Goal: Contribute content: Add original content to the website for others to see

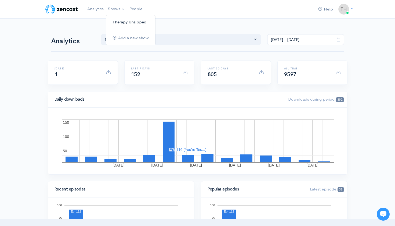
click at [120, 20] on link "Therapy Unzipped" at bounding box center [130, 21] width 49 height 9
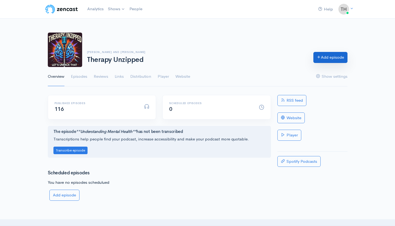
click at [323, 55] on link "Add episode" at bounding box center [331, 57] width 34 height 11
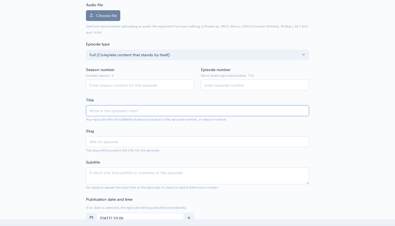
scroll to position [64, 0]
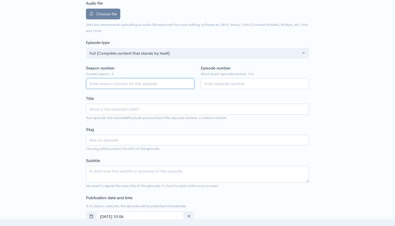
click at [134, 86] on input "Season number" at bounding box center [140, 83] width 109 height 11
type input "3"
click at [219, 85] on input "Episode number" at bounding box center [255, 83] width 109 height 11
type input "117"
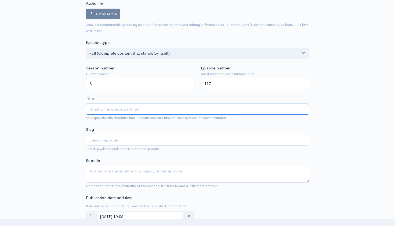
click at [164, 106] on input "Title" at bounding box center [197, 109] width 223 height 11
paste input "Fork You, I Won't Do What You Tell Me"
type input "Fork You, I Won't Do What You Tell Me"
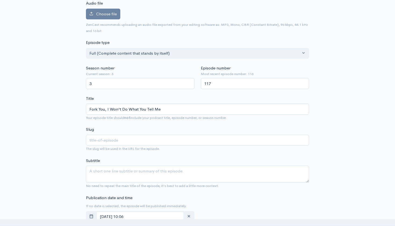
type input "fork-you-i-wont-do-what-you-tell-me"
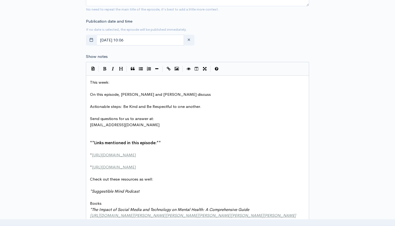
scroll to position [241, 0]
click at [111, 80] on pre "This week:" at bounding box center [197, 82] width 217 height 6
type textarea "​"
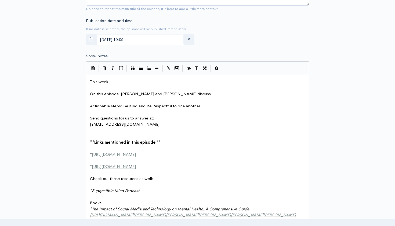
paste textarea
click at [163, 93] on pre "On this episode, [PERSON_NAME] and [PERSON_NAME] discuss" at bounding box center [197, 94] width 217 height 6
type textarea "why we"
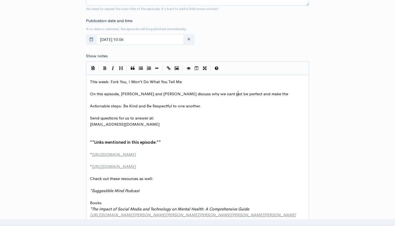
type textarea "cant just be perfect and make the n"
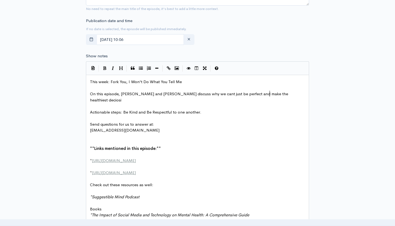
type textarea "healthiest deciosin"
type textarea "suinc"
type textarea "ions for ous"
type textarea "rl"
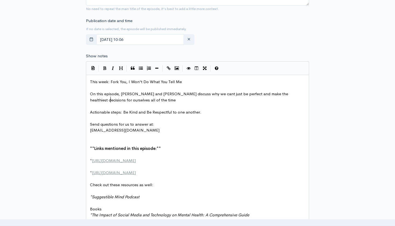
type textarea "selves all of the time."
click at [183, 92] on span "On this episode, [PERSON_NAME] and [PERSON_NAME] discuss why we cant just be pe…" at bounding box center [189, 96] width 199 height 11
type textarea "'"
click at [123, 103] on pre "​" at bounding box center [197, 106] width 217 height 6
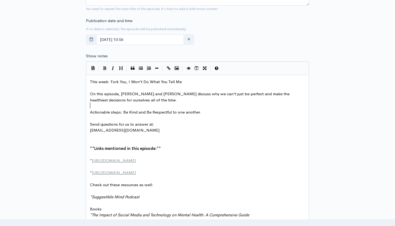
click at [119, 98] on pre "On this episode, [PERSON_NAME] and [PERSON_NAME] discuss why we can't just be p…" at bounding box center [197, 97] width 217 height 12
type textarea "W e"
type textarea "e know what we need to do"
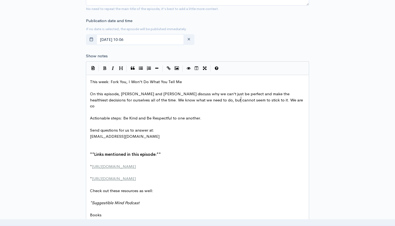
scroll to position [3, 79]
type textarea ", but cannot seem to stick to it. We are compelles"
type textarea "d to be "bad" somt"
type textarea "etimes."
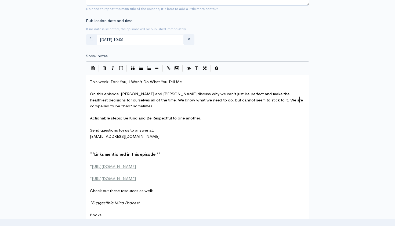
scroll to position [3, 14]
type textarea "å"
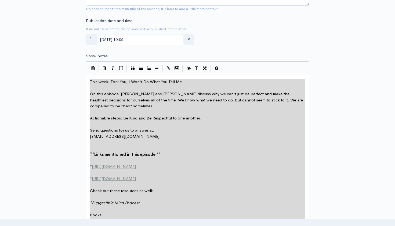
type textarea "This week: Fork You, I Won't Do What You Tell Me On this episode, [PERSON_NAME]…"
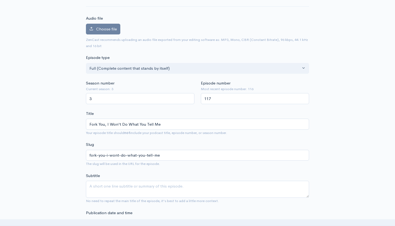
scroll to position [49, 0]
click at [108, 31] on label "Choose file" at bounding box center [103, 28] width 34 height 11
click at [0, 0] on input "Choose file" at bounding box center [0, 0] width 0 height 0
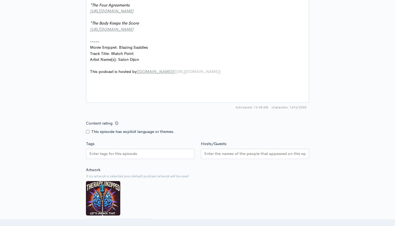
scroll to position [545, 0]
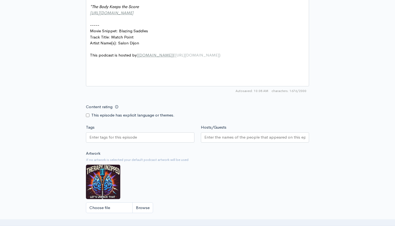
click at [88, 113] on input "Content rating" at bounding box center [87, 114] width 3 height 3
checkbox input "true"
click at [216, 132] on div at bounding box center [255, 137] width 109 height 10
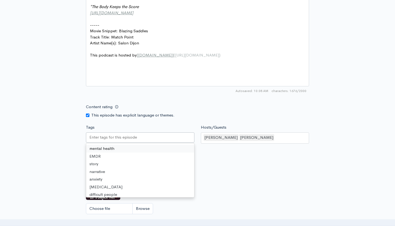
click at [126, 134] on input "Tags" at bounding box center [114, 137] width 48 height 6
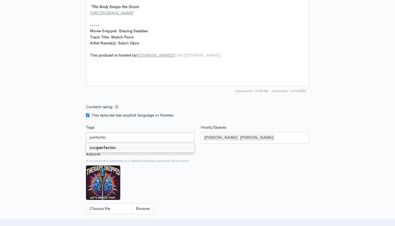
type input "perfection"
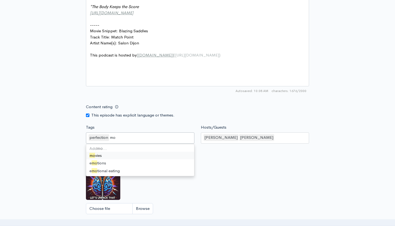
scroll to position [0, 0]
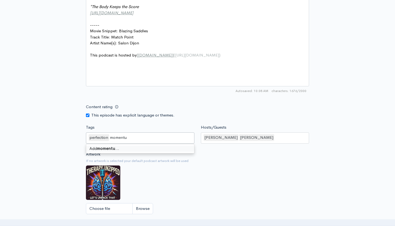
type input "momentum"
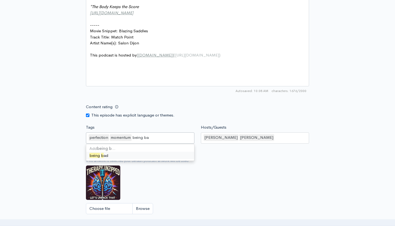
type input "being bad"
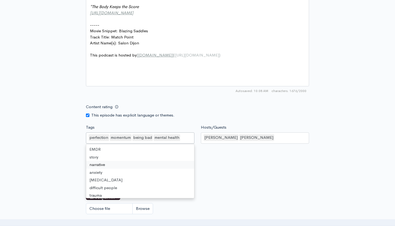
click at [208, 155] on div "Artwork If no artwork is selected your default podcast artwork will be used Cho…" at bounding box center [197, 184] width 223 height 66
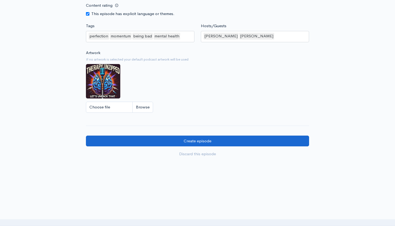
scroll to position [647, 0]
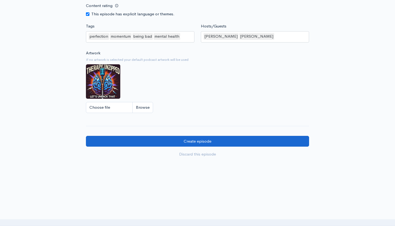
click at [215, 136] on input "Create episode" at bounding box center [197, 141] width 223 height 11
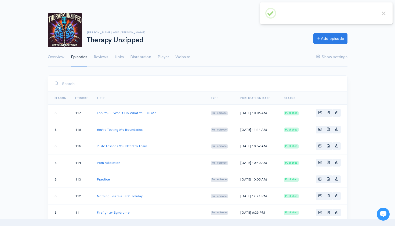
scroll to position [20, 0]
